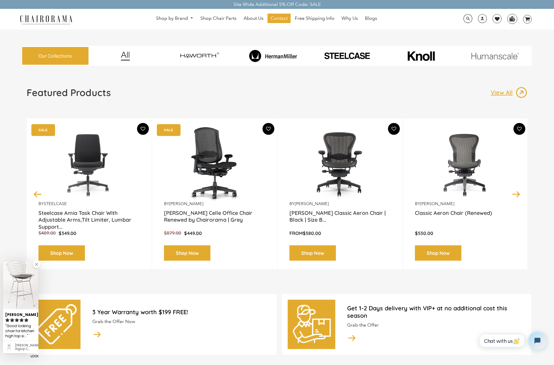
click at [256, 55] on img at bounding box center [272, 56] width 71 height 12
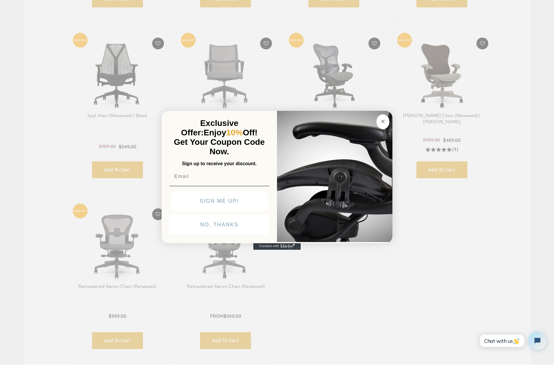
scroll to position [726, 0]
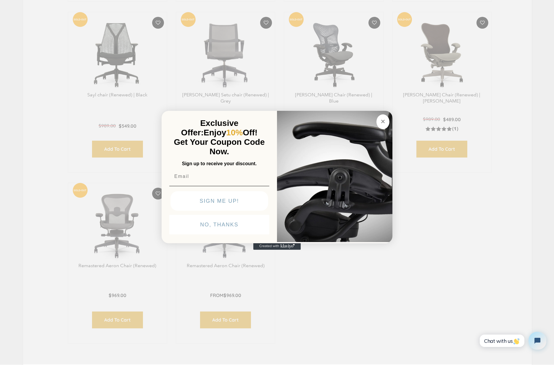
click at [381, 120] on circle "Close dialog" at bounding box center [383, 121] width 7 height 7
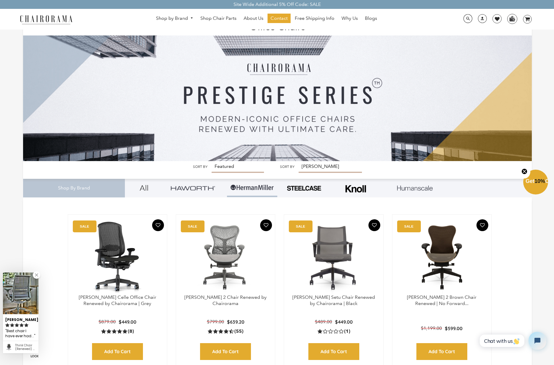
scroll to position [0, 0]
